Goal: Task Accomplishment & Management: Use online tool/utility

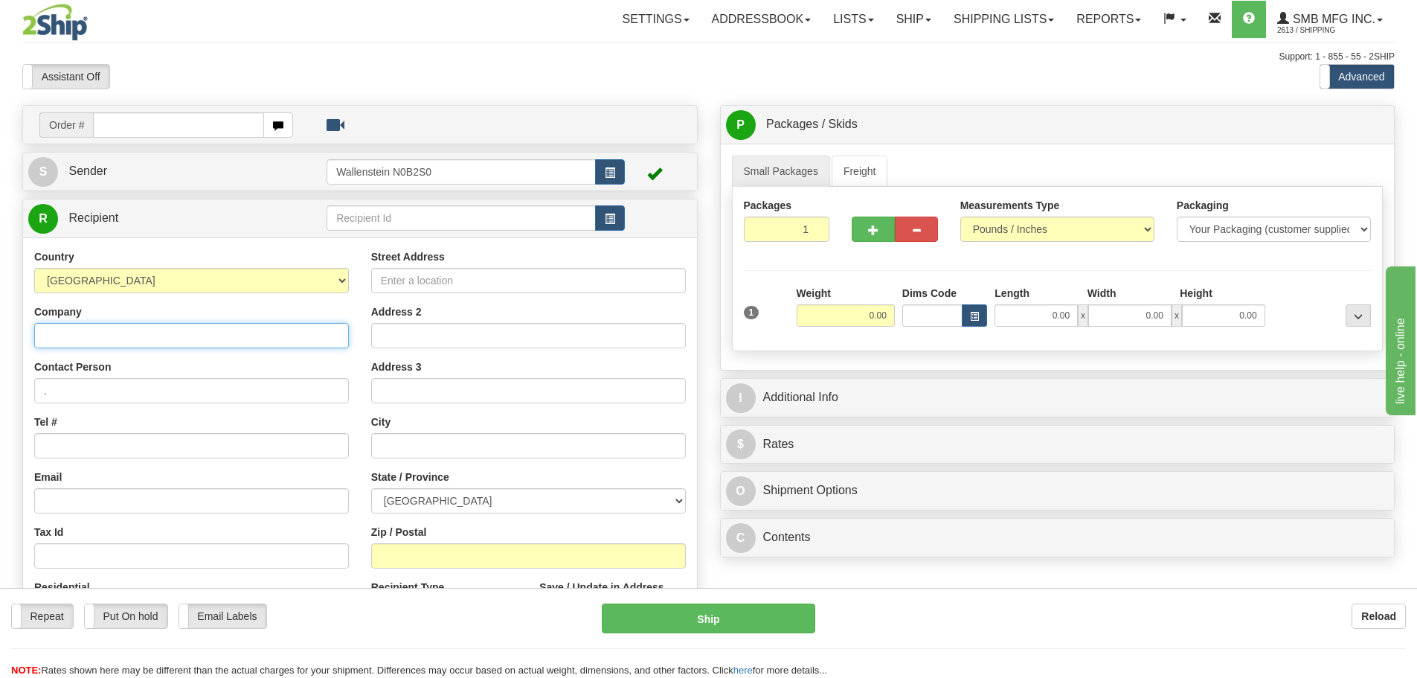
click at [126, 330] on input "Company" at bounding box center [191, 335] width 315 height 25
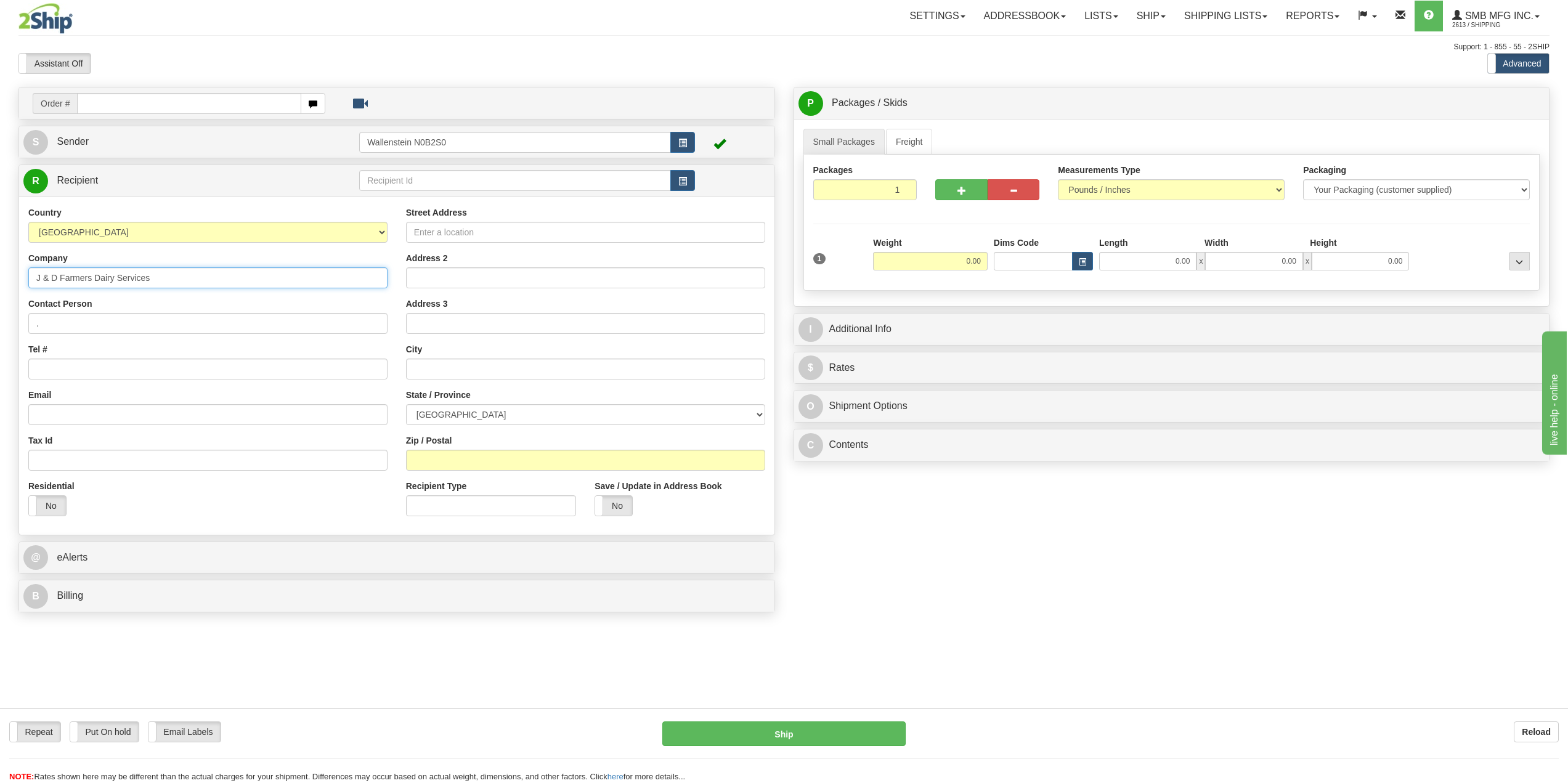
type input "J & D Farmers Dairy Services"
click at [153, 368] on input "Tel #" at bounding box center [208, 368] width 359 height 21
click at [0, 323] on div "Toggle navigation Settings Shipping Preferences Fields Preferences New" at bounding box center [784, 392] width 1568 height 783
type input "[PERSON_NAME]"
type input "[PHONE_NUMBER]"
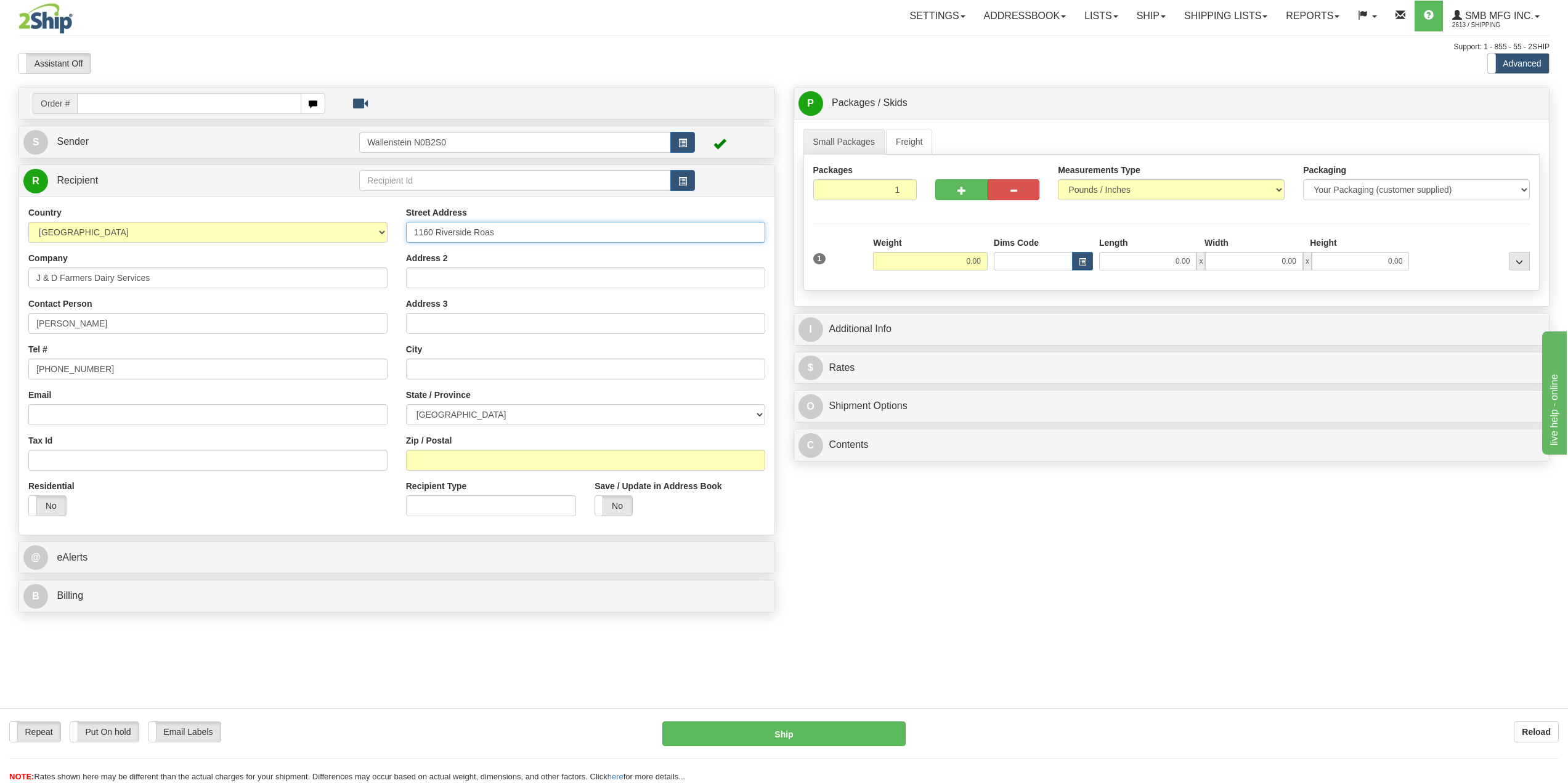
click at [514, 234] on input "1160 Riverside Roas" at bounding box center [585, 232] width 359 height 21
type input "[STREET_ADDRESS]"
click at [488, 370] on input "text" at bounding box center [585, 368] width 359 height 21
click at [566, 404] on select "[GEOGRAPHIC_DATA] [GEOGRAPHIC_DATA] [GEOGRAPHIC_DATA] [GEOGRAPHIC_DATA] [GEOGRA…" at bounding box center [585, 414] width 359 height 21
click at [536, 362] on input "Abbotsford [GEOGRAPHIC_DATA]" at bounding box center [585, 368] width 359 height 21
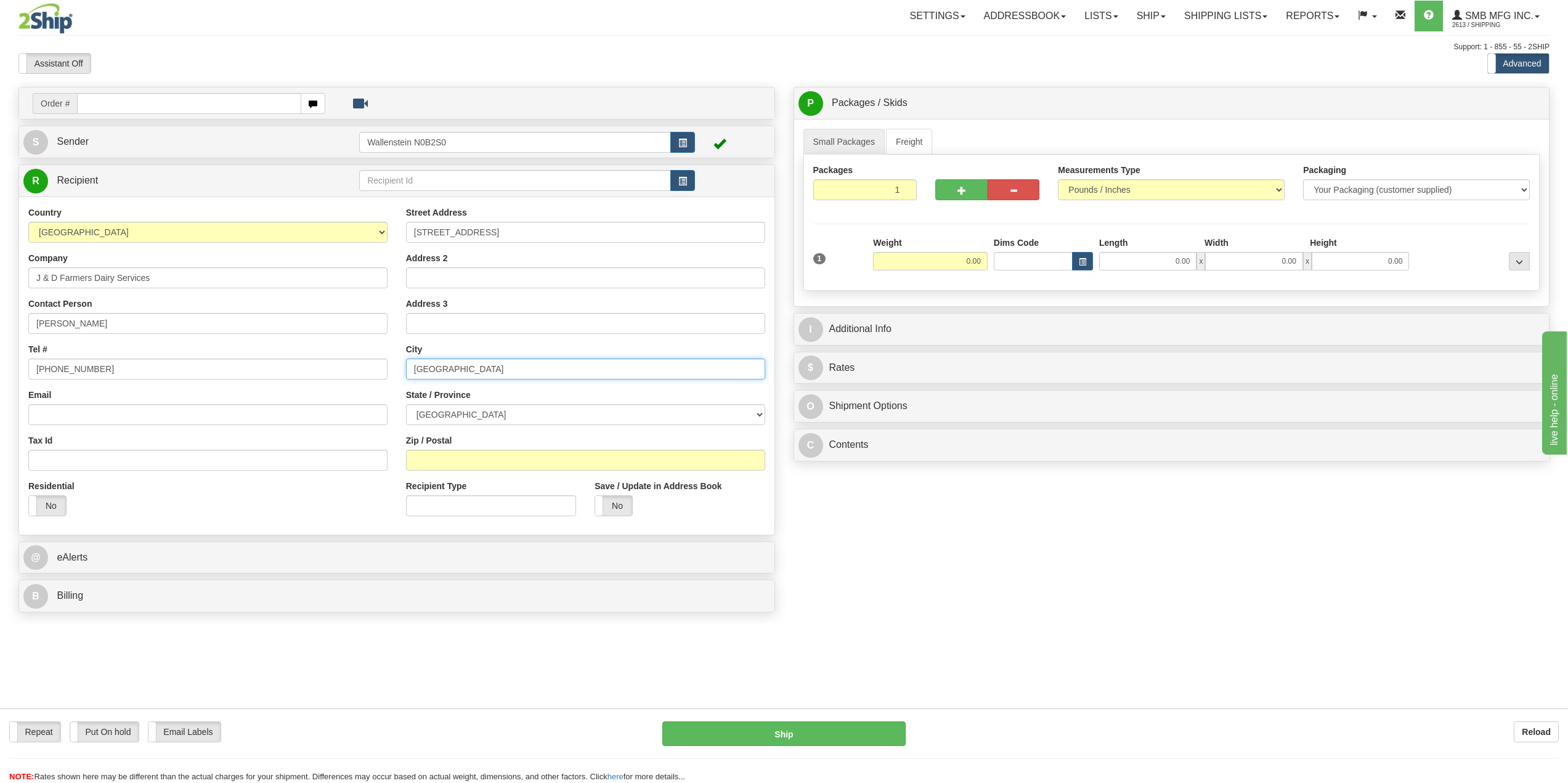
type input "[GEOGRAPHIC_DATA]"
type input "V2S 7P1"
click at [904, 258] on input "0.00" at bounding box center [930, 261] width 114 height 18
type input "10.00"
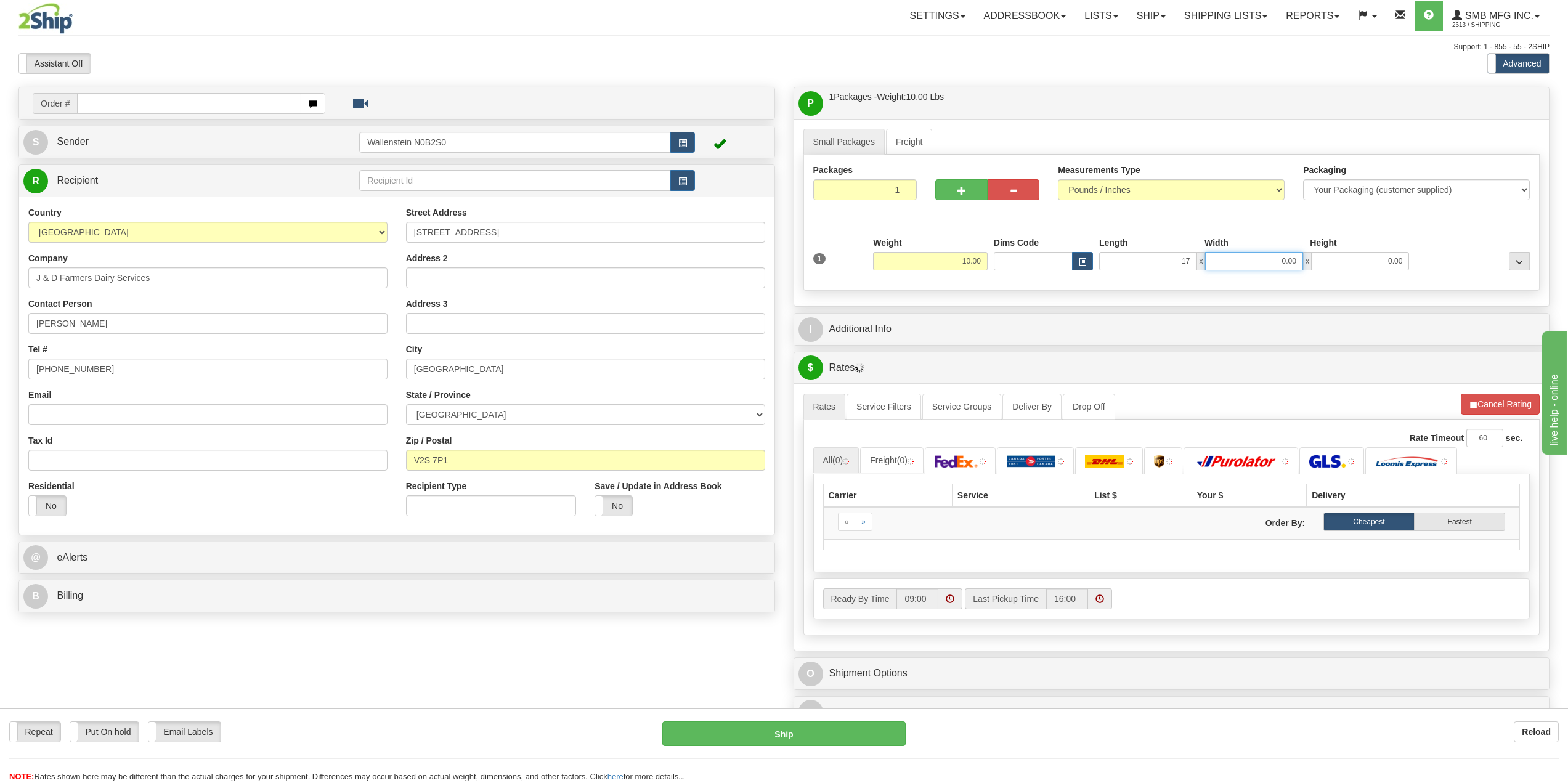
type input "17.00"
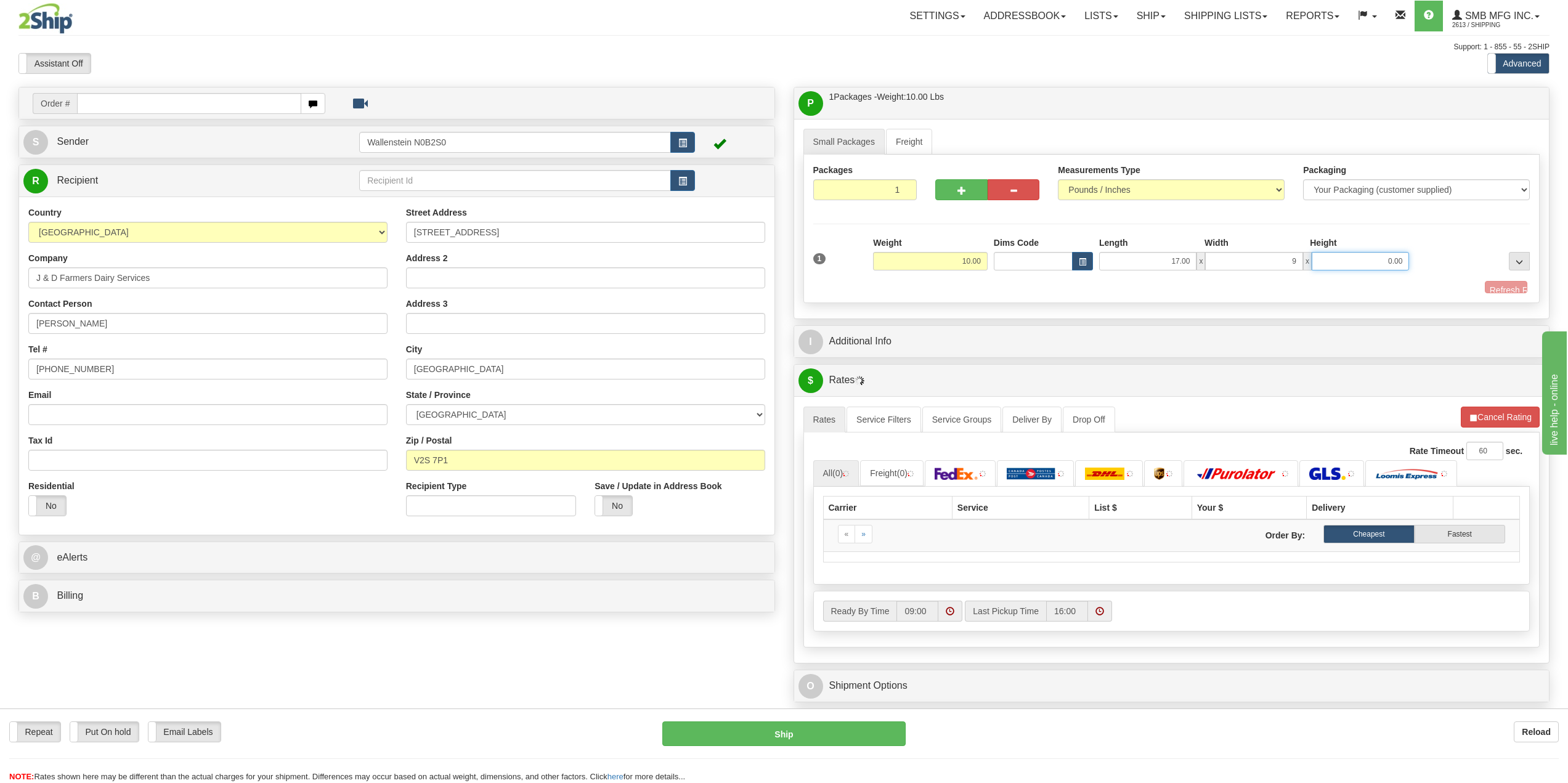
type input "9.00"
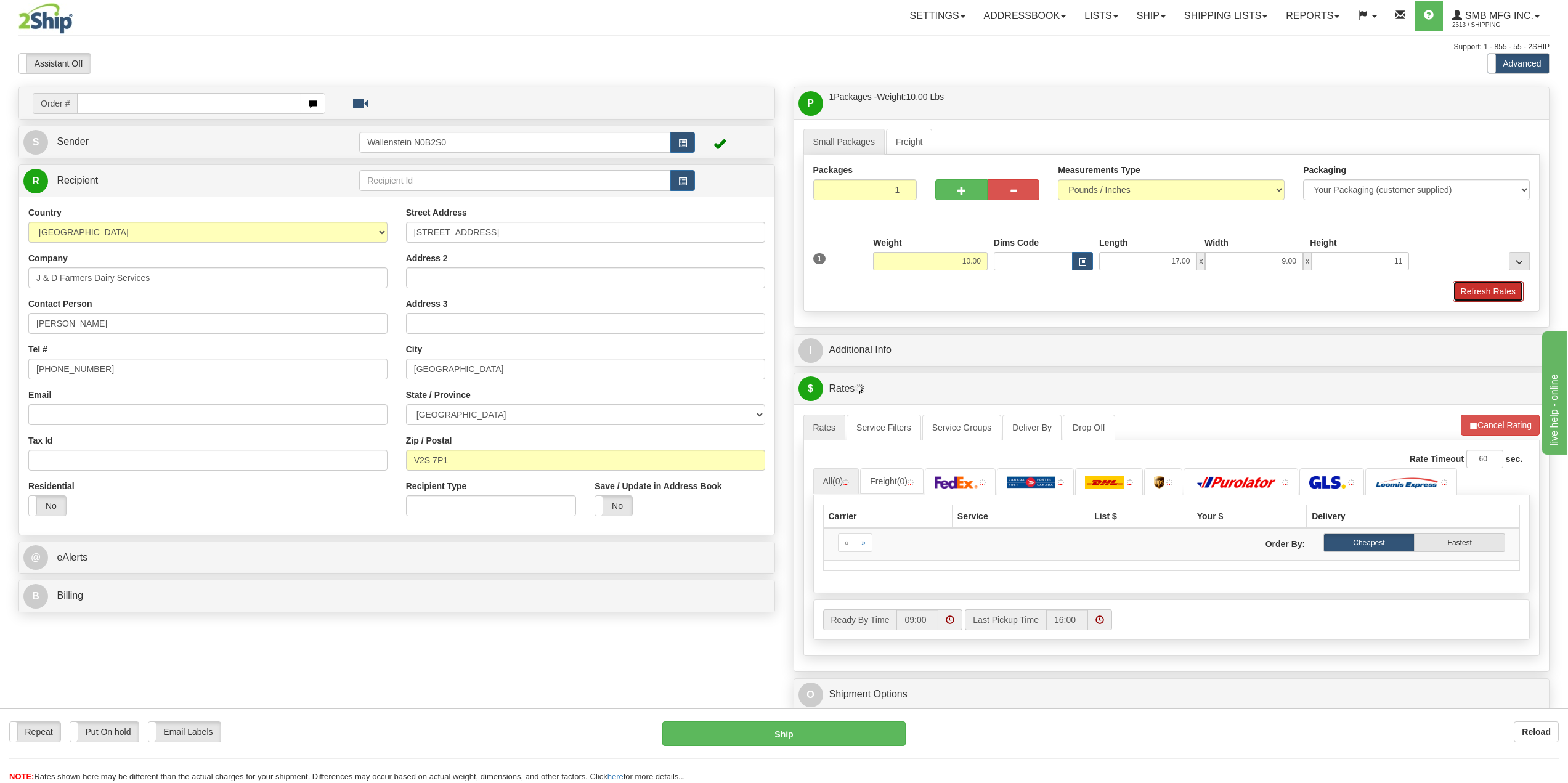
type input "11.00"
click at [1173, 282] on button "Refresh Rates" at bounding box center [1489, 291] width 71 height 21
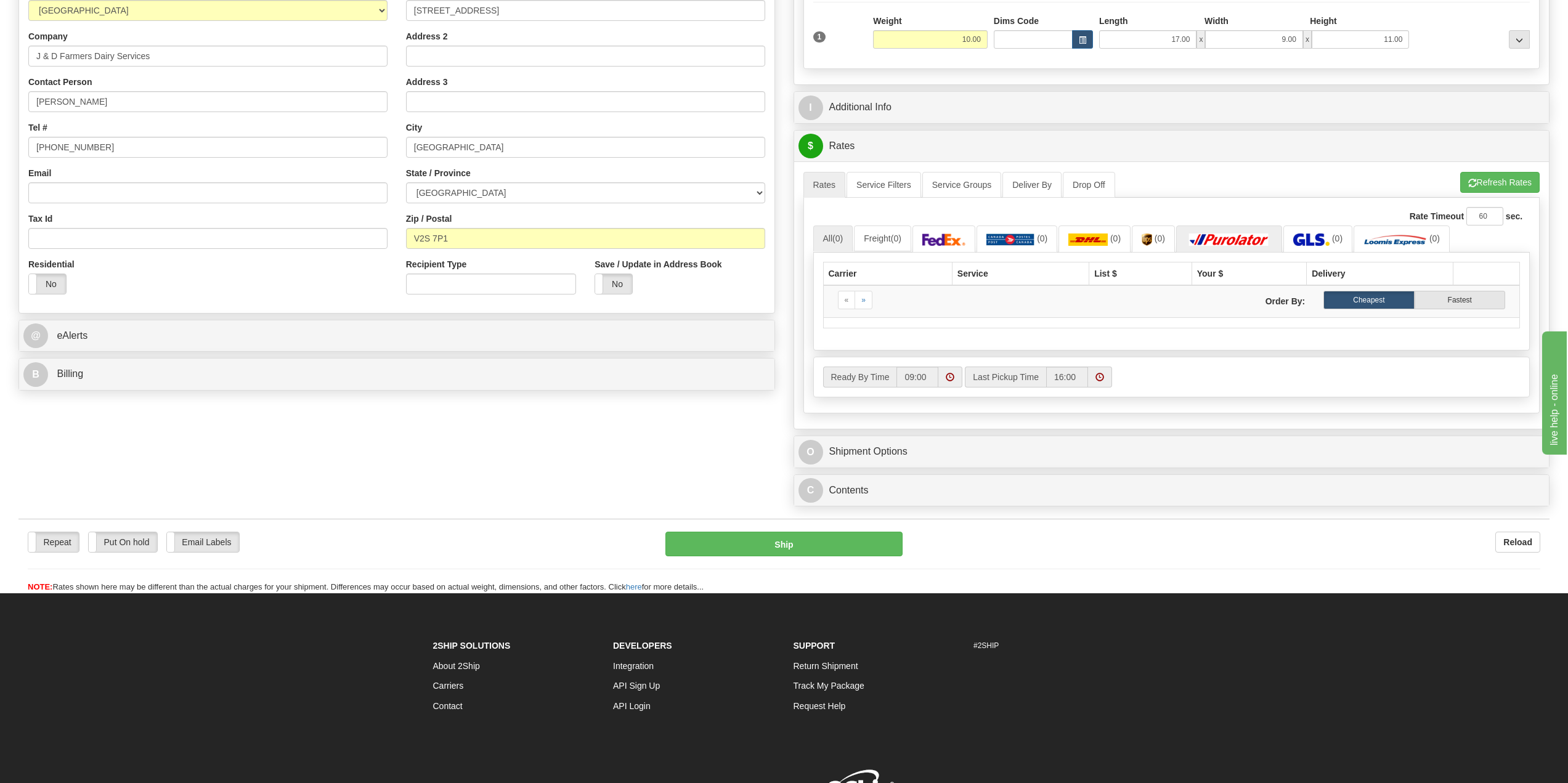
scroll to position [247, 0]
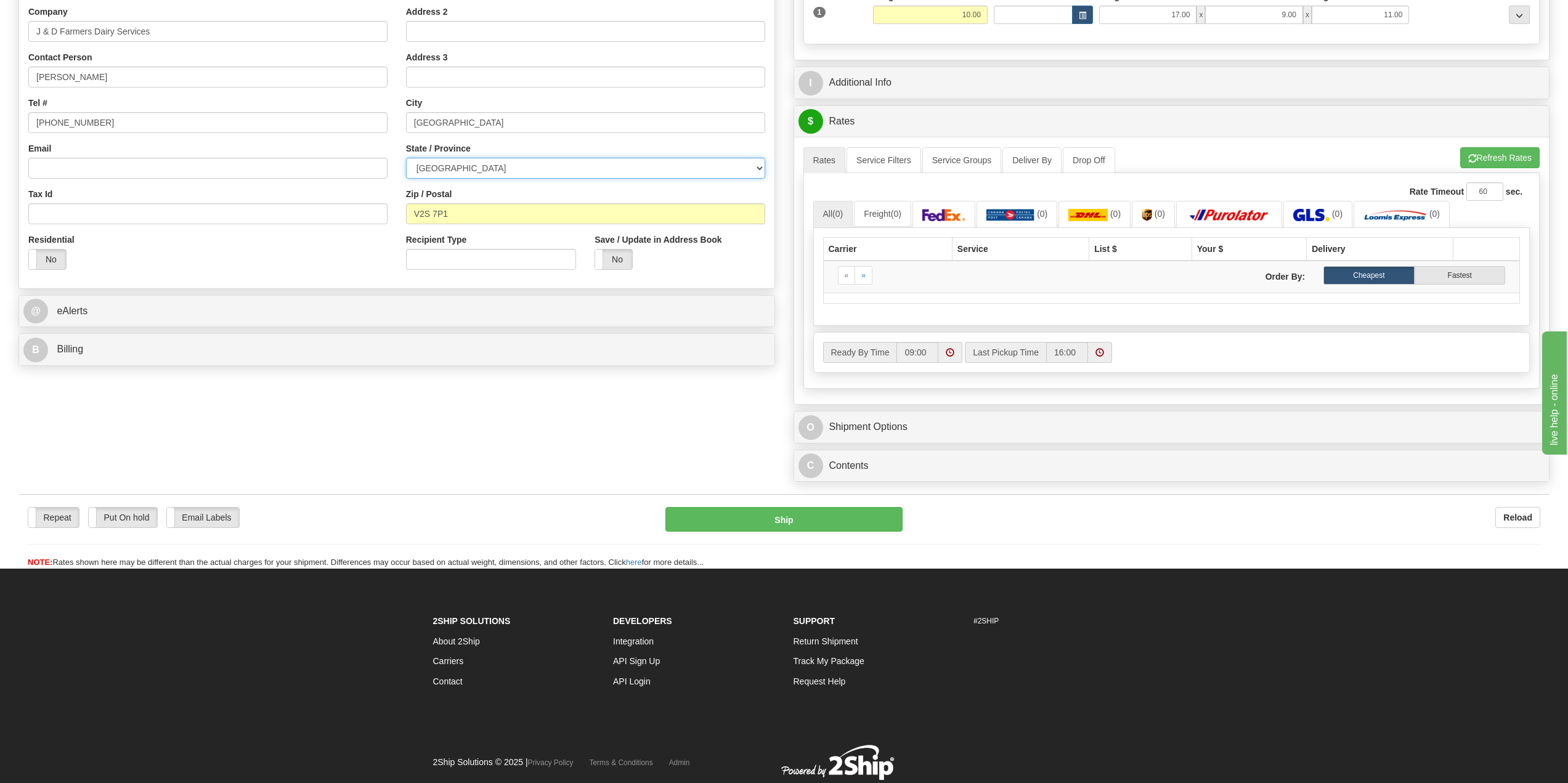
click at [456, 165] on select "[GEOGRAPHIC_DATA] [GEOGRAPHIC_DATA] [GEOGRAPHIC_DATA] [GEOGRAPHIC_DATA] [GEOGRA…" at bounding box center [585, 167] width 359 height 21
select select "BC"
click at [406, 157] on select "[GEOGRAPHIC_DATA] [GEOGRAPHIC_DATA] [GEOGRAPHIC_DATA] [GEOGRAPHIC_DATA] [GEOGRA…" at bounding box center [585, 167] width 359 height 21
drag, startPoint x: 1516, startPoint y: 167, endPoint x: 1212, endPoint y: 283, distance: 325.4
click at [1173, 167] on button "Refresh Rates" at bounding box center [1499, 157] width 79 height 21
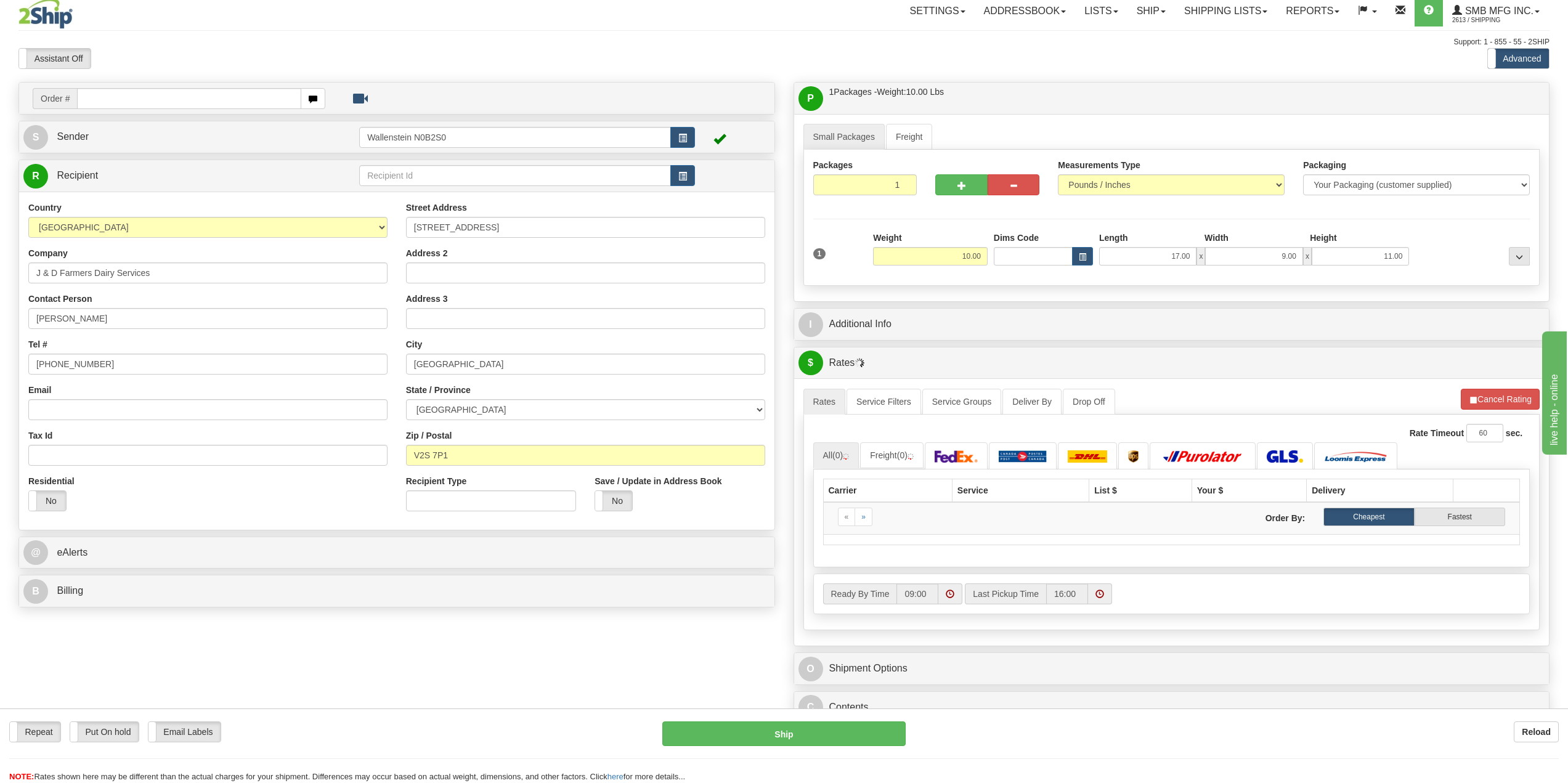
scroll to position [0, 0]
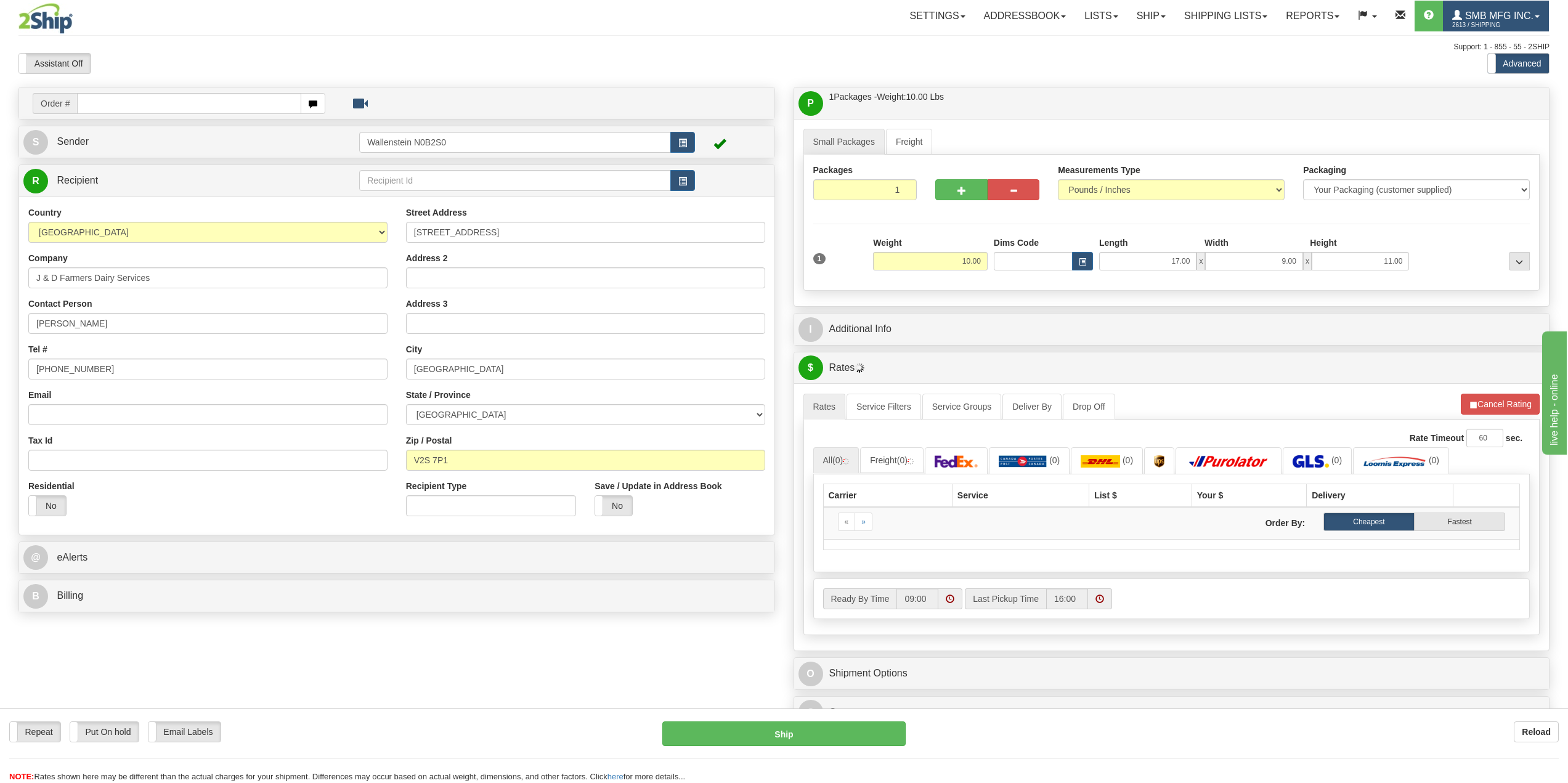
click at [1173, 18] on span "SMB MFG INC." at bounding box center [1498, 16] width 71 height 11
click at [1173, 77] on span "LOG OUT" at bounding box center [1466, 75] width 39 height 10
